Goal: Information Seeking & Learning: Learn about a topic

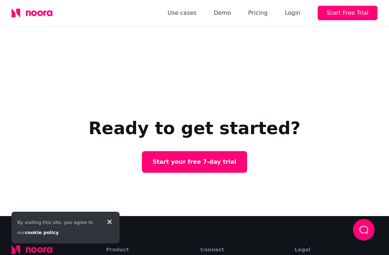
scroll to position [1689, 0]
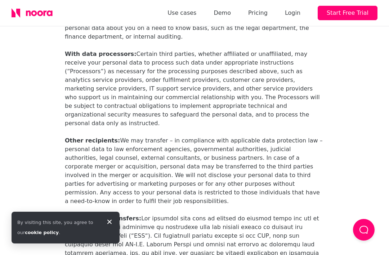
scroll to position [1095, 0]
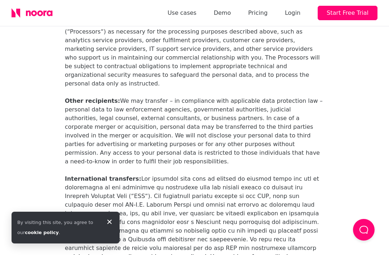
click at [116, 242] on div "By visiting this site, you agree to our cookie policy ." at bounding box center [66, 227] width 108 height 32
click at [109, 243] on div "By visiting this site, you agree to our cookie policy ." at bounding box center [66, 227] width 108 height 32
click at [113, 239] on div "By visiting this site, you agree to our cookie policy ." at bounding box center [66, 227] width 108 height 32
click at [113, 226] on icon at bounding box center [109, 221] width 9 height 9
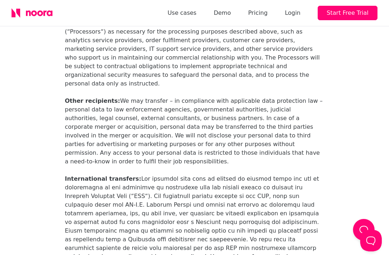
click at [114, 240] on div "Privacy Policy Effective Date: [DATE] Noora AB (“Noora”) takes data privacy ser…" at bounding box center [194, 165] width 259 height 2424
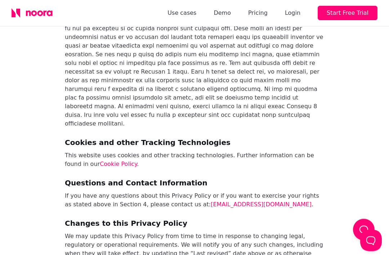
scroll to position [2270, 0]
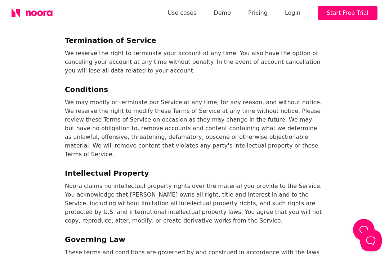
scroll to position [1342, 0]
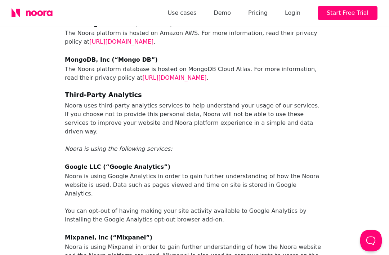
scroll to position [228, 0]
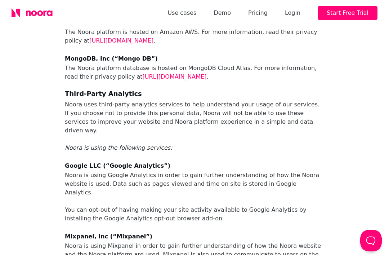
click at [207, 73] on link "[URL][DOMAIN_NAME]" at bounding box center [175, 76] width 64 height 7
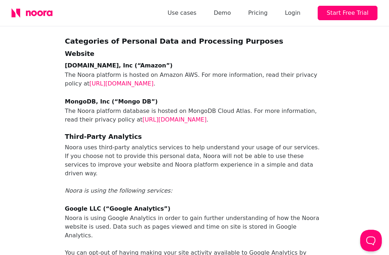
scroll to position [185, 0]
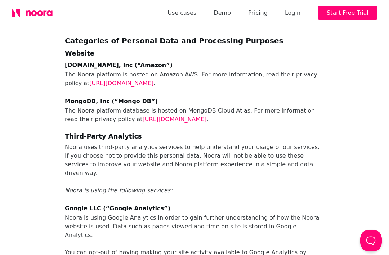
click at [207, 116] on link "[URL][DOMAIN_NAME]" at bounding box center [175, 119] width 64 height 7
